Goal: Find contact information: Find contact information

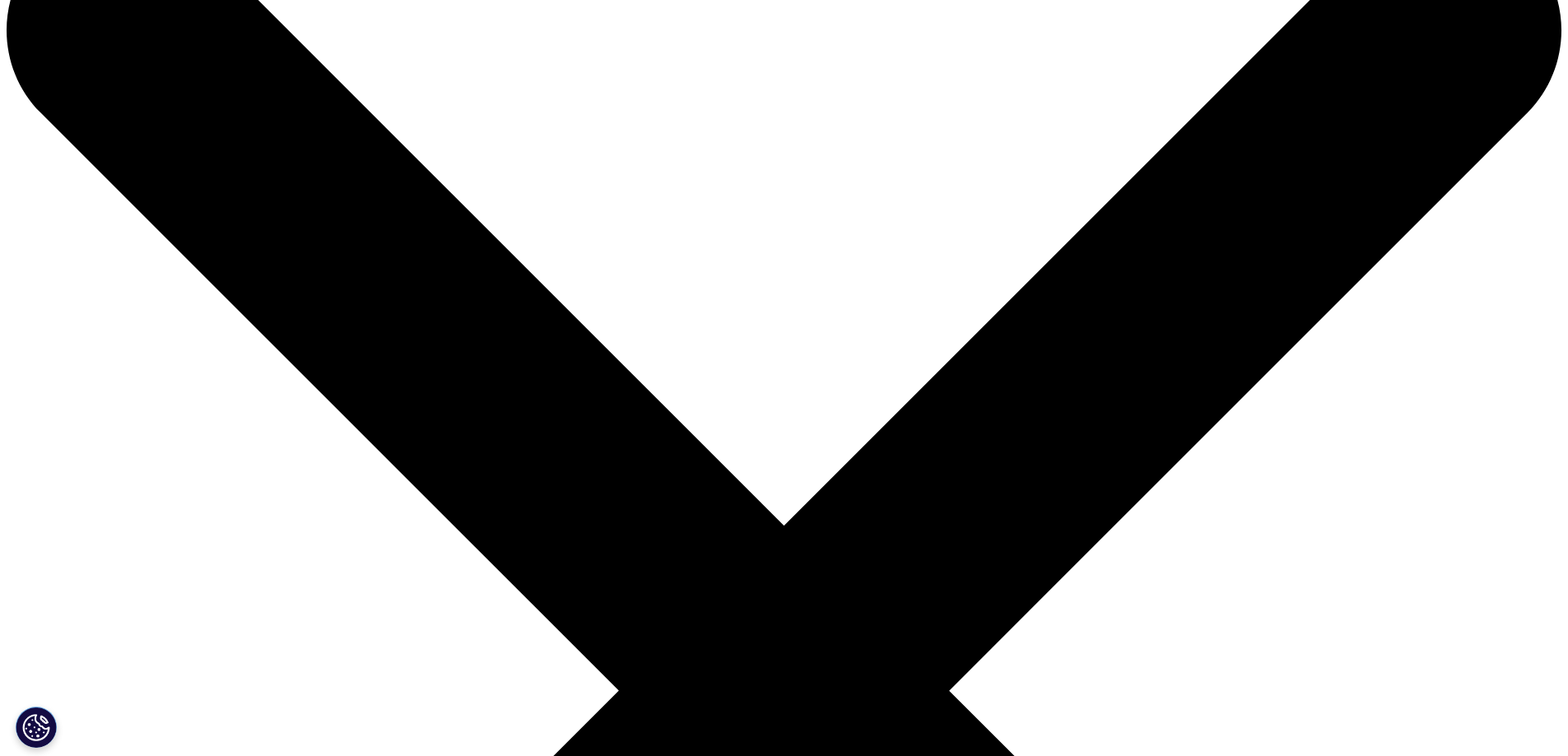
scroll to position [247, 0]
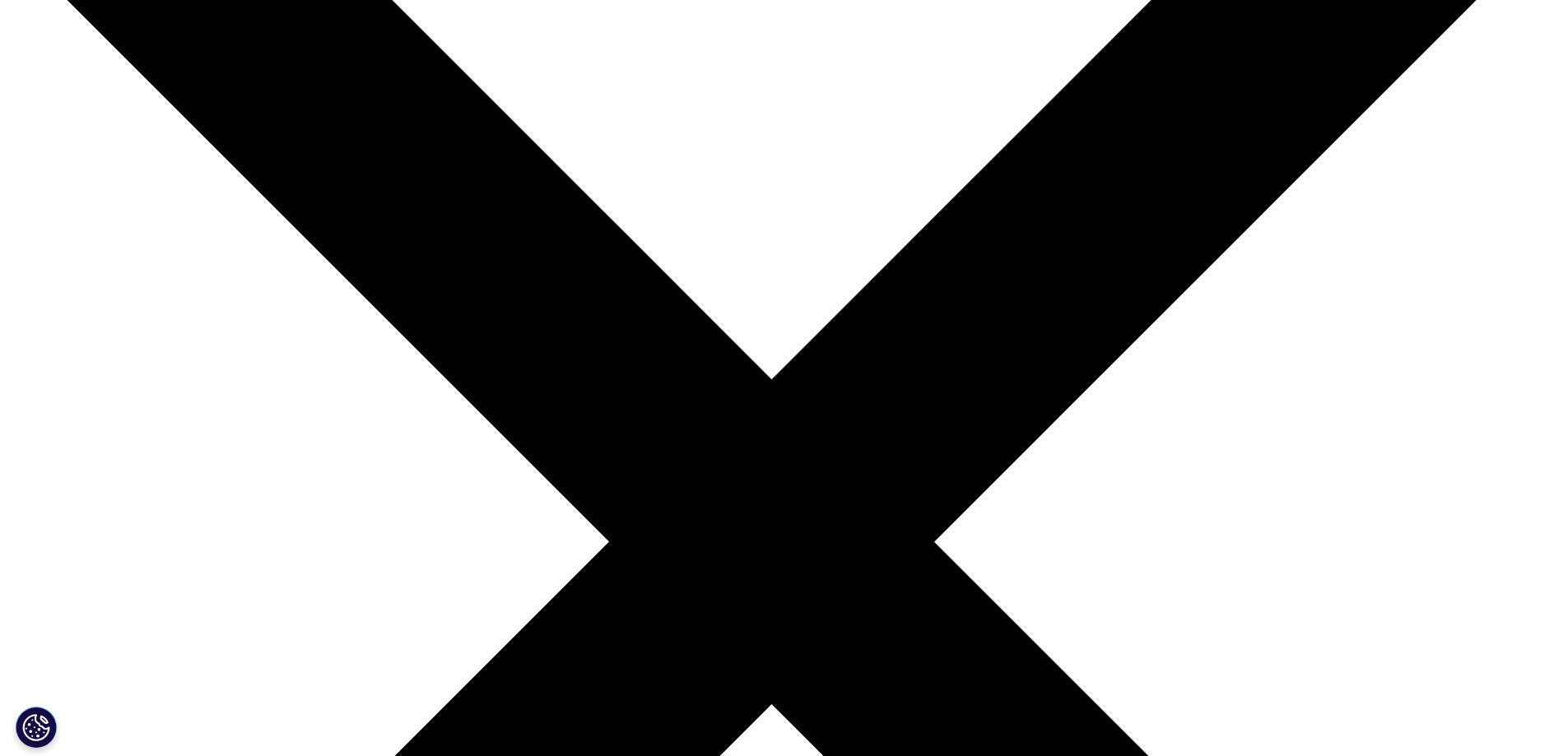
scroll to position [82, 0]
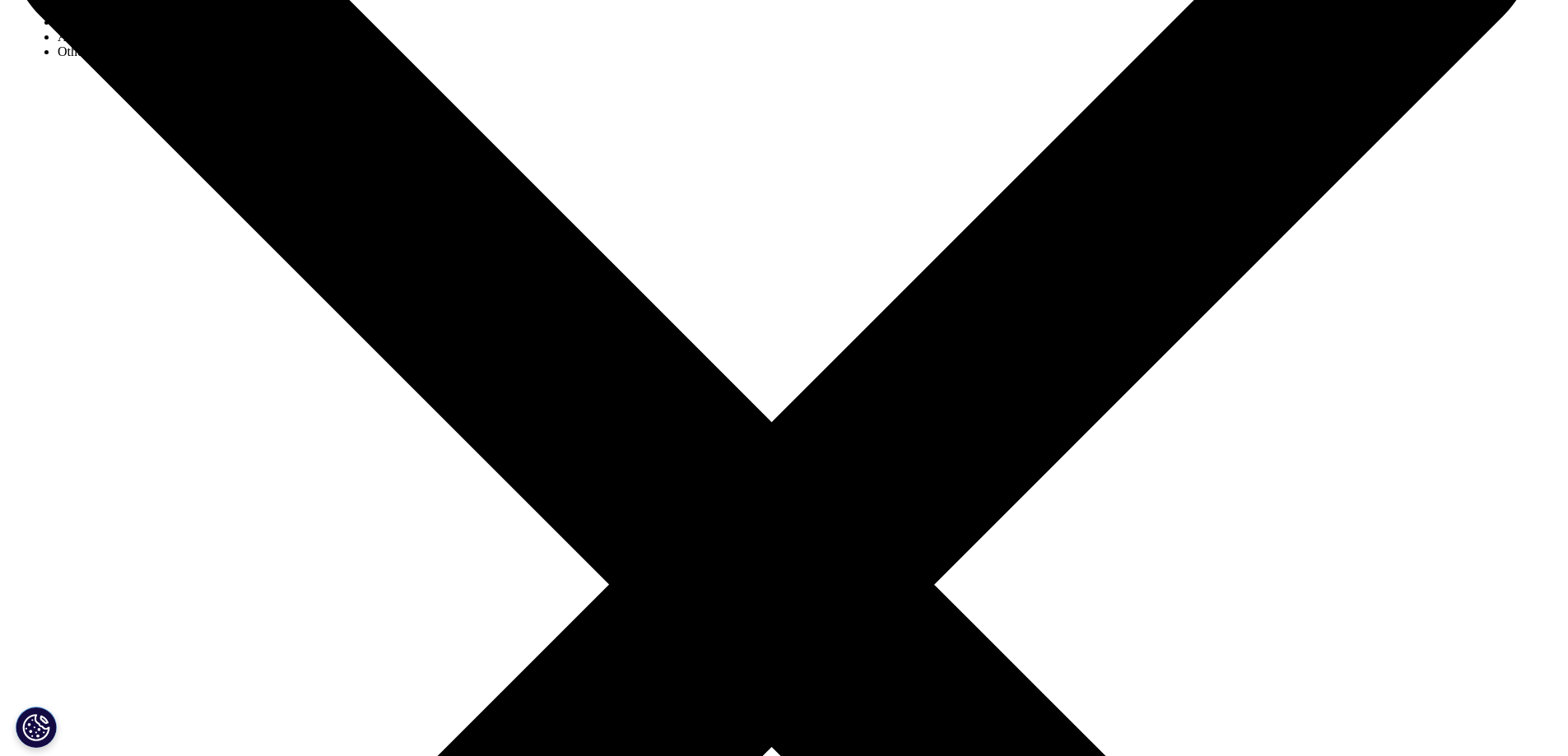
scroll to position [165, 0]
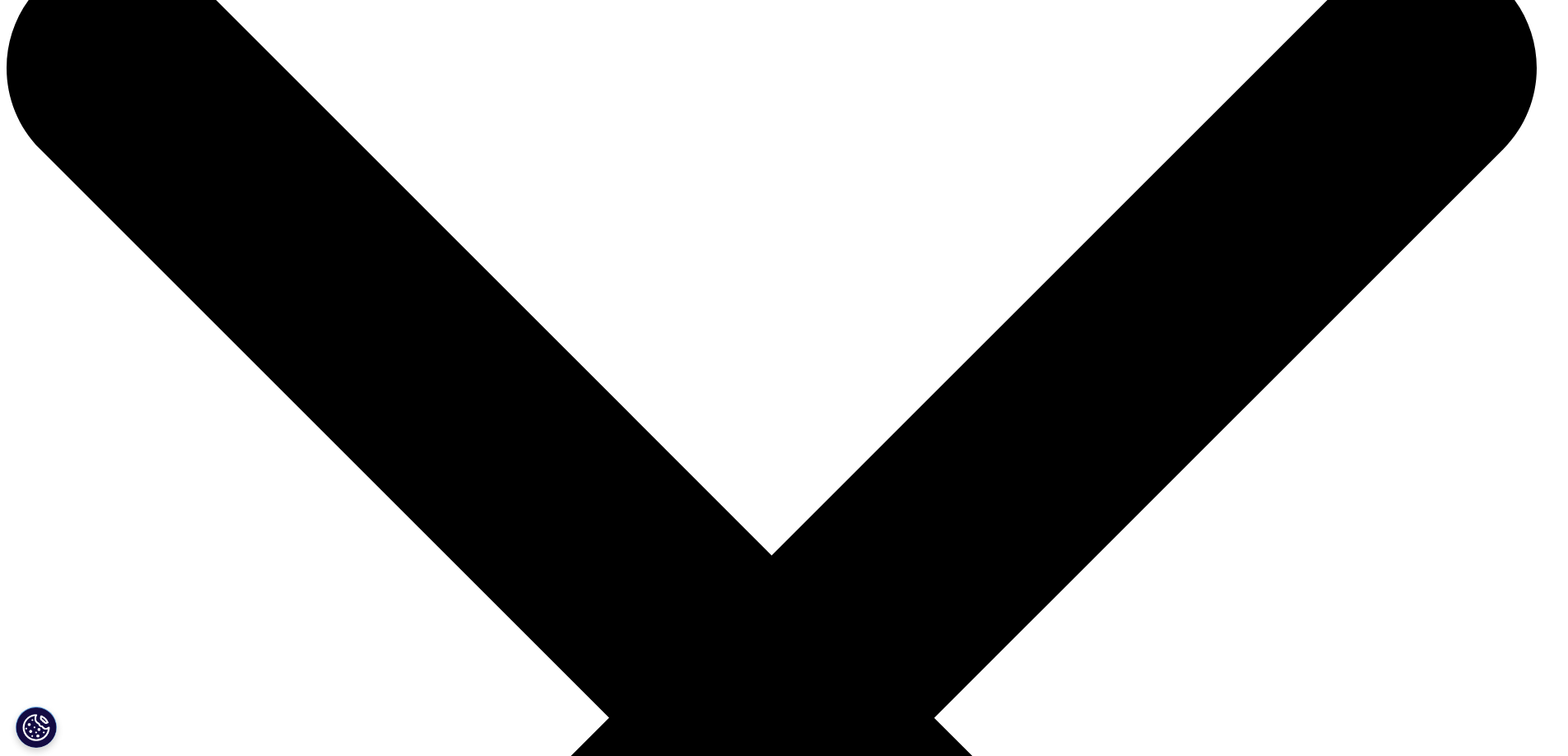
scroll to position [0, 0]
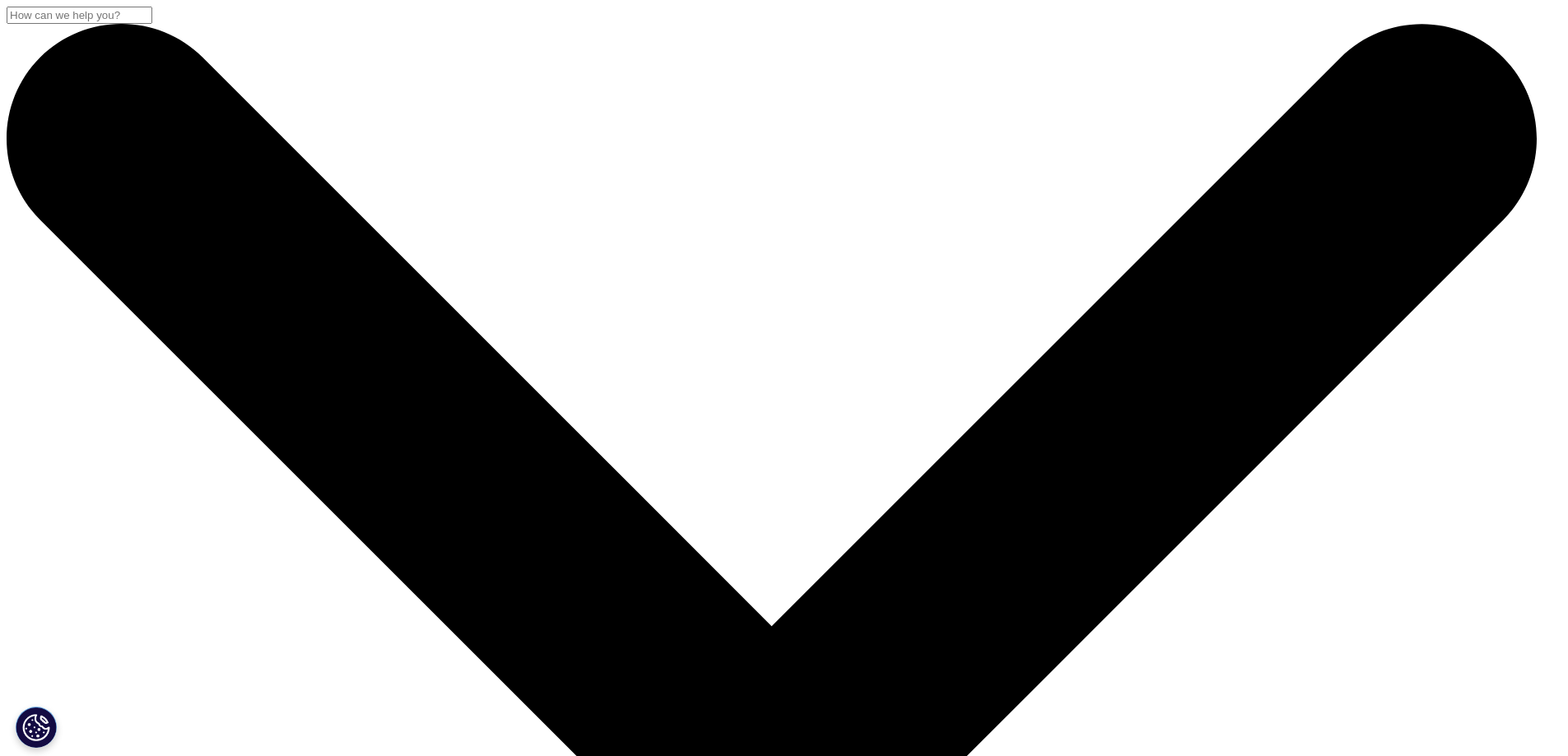
drag, startPoint x: 1015, startPoint y: 134, endPoint x: 1008, endPoint y: 140, distance: 9.2
